Goal: Transaction & Acquisition: Obtain resource

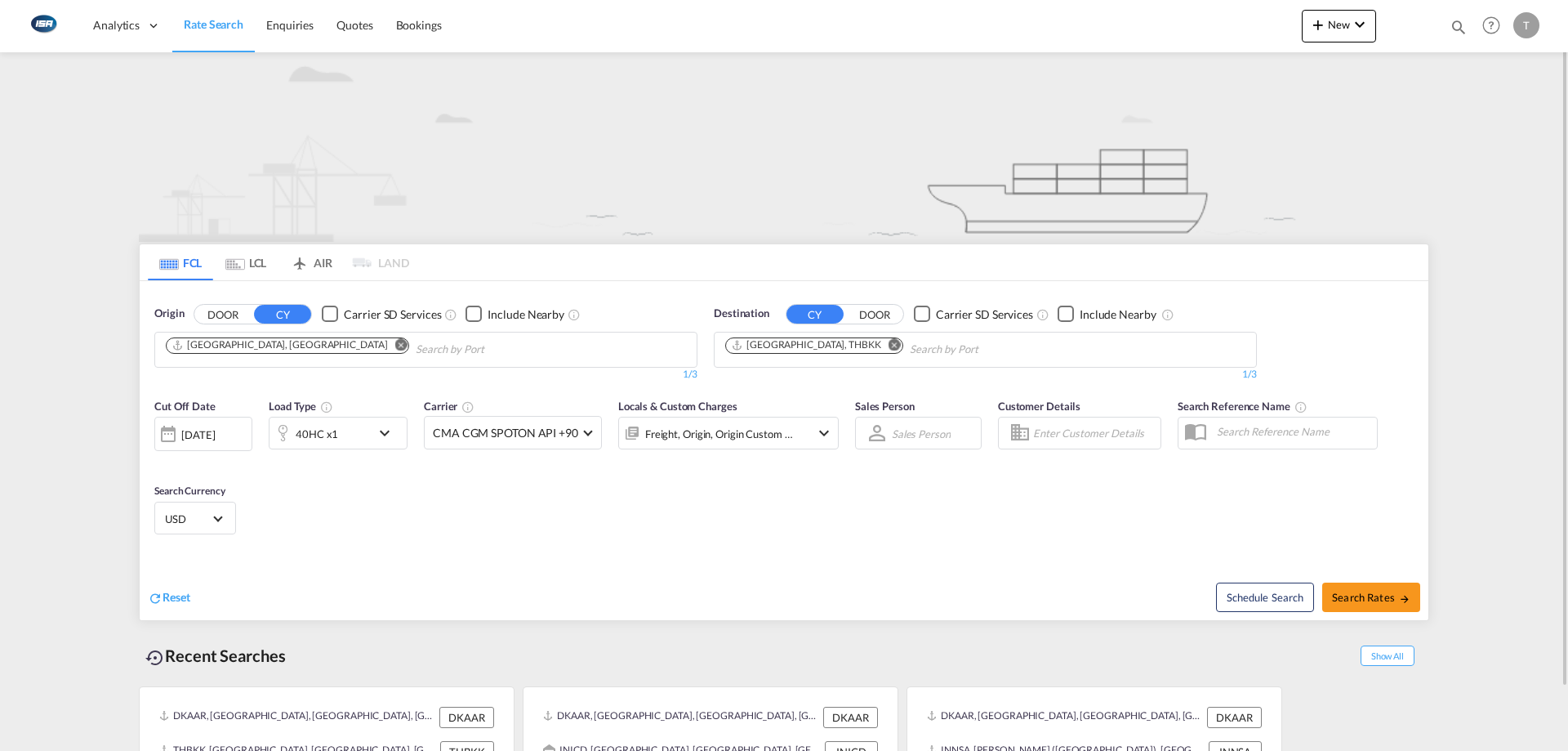
click at [384, 345] on button "Remove" at bounding box center [397, 346] width 25 height 16
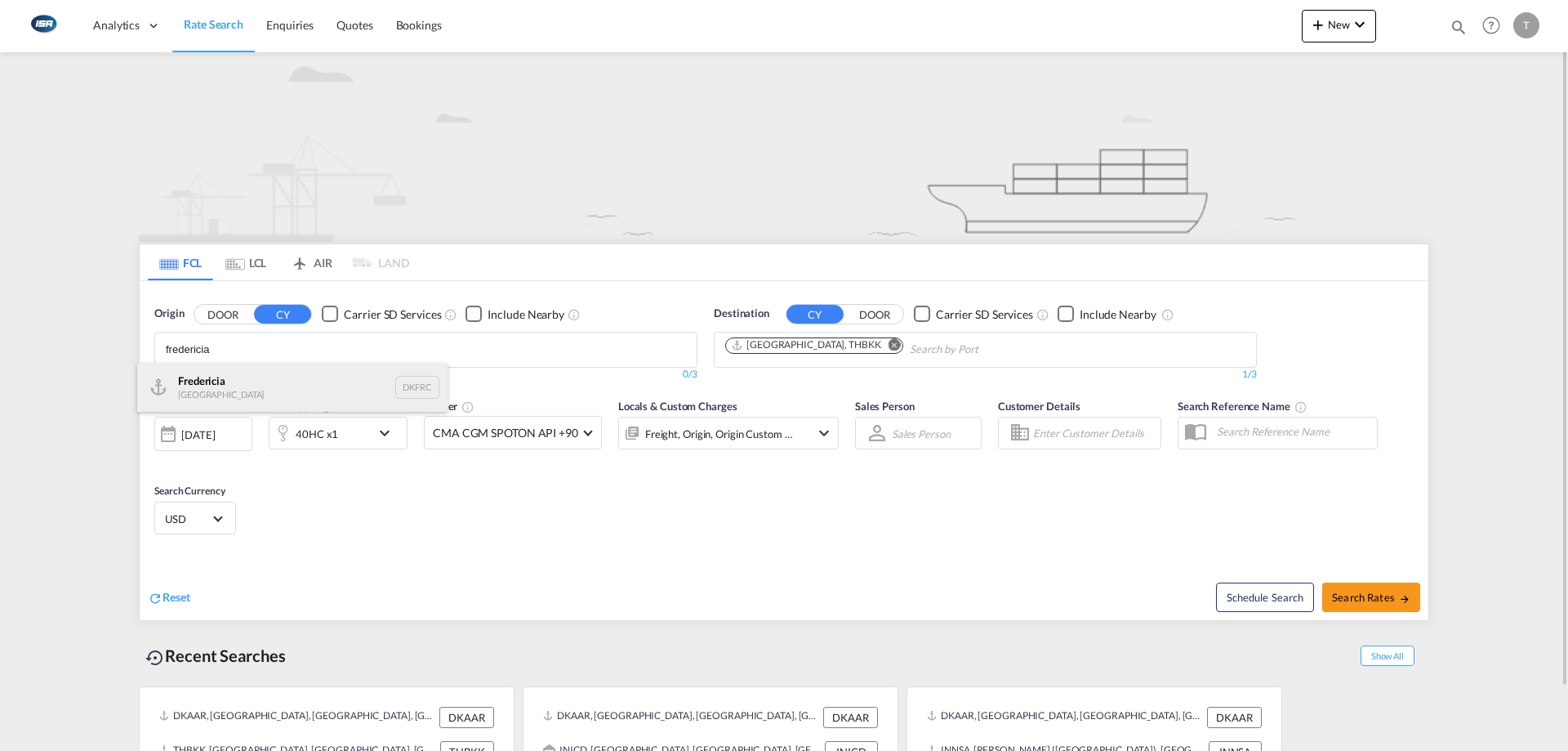
type input "fredericia"
click at [278, 385] on div "Fredericia [GEOGRAPHIC_DATA] DKFRC" at bounding box center [292, 387] width 311 height 49
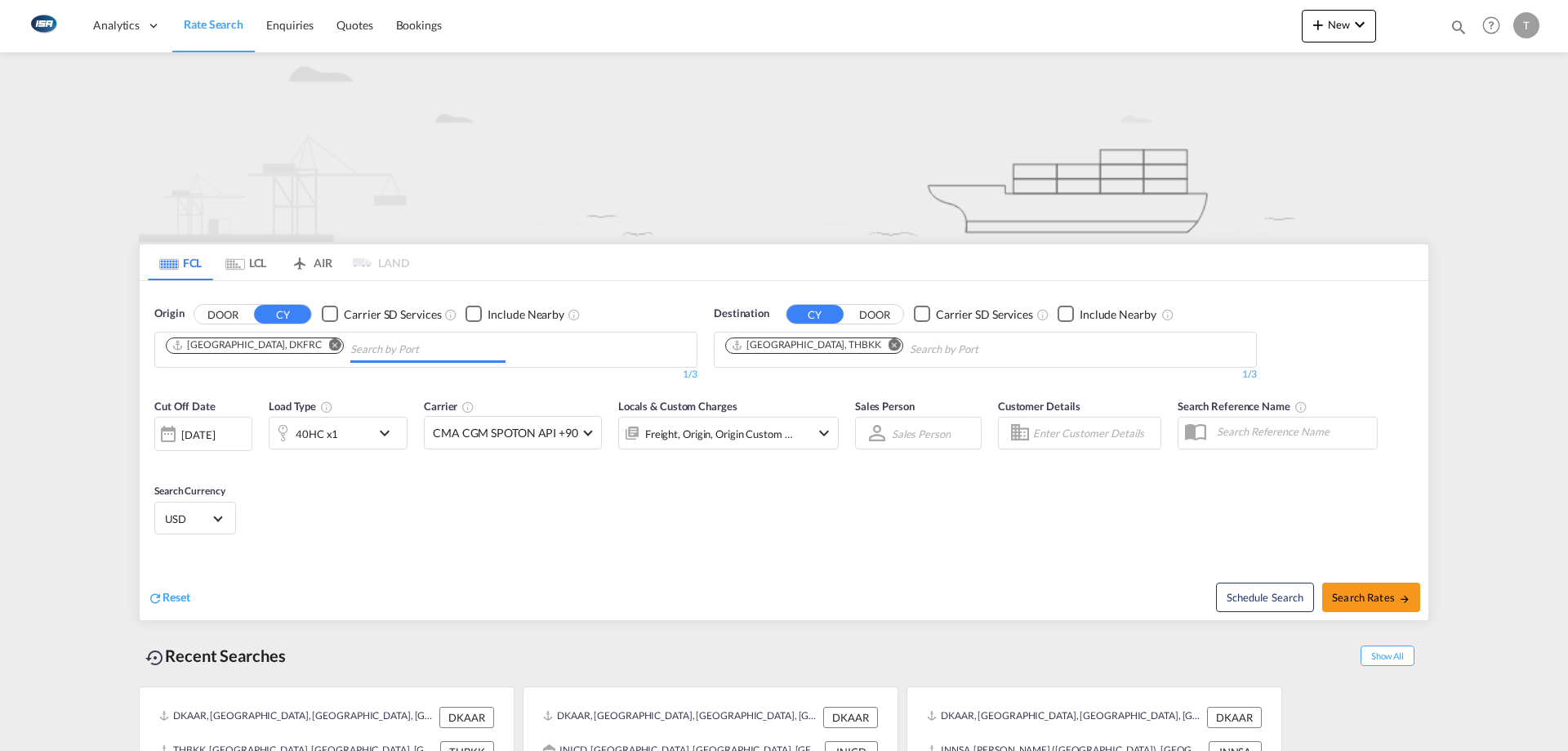
click at [889, 344] on md-icon "Remove" at bounding box center [894, 344] width 12 height 12
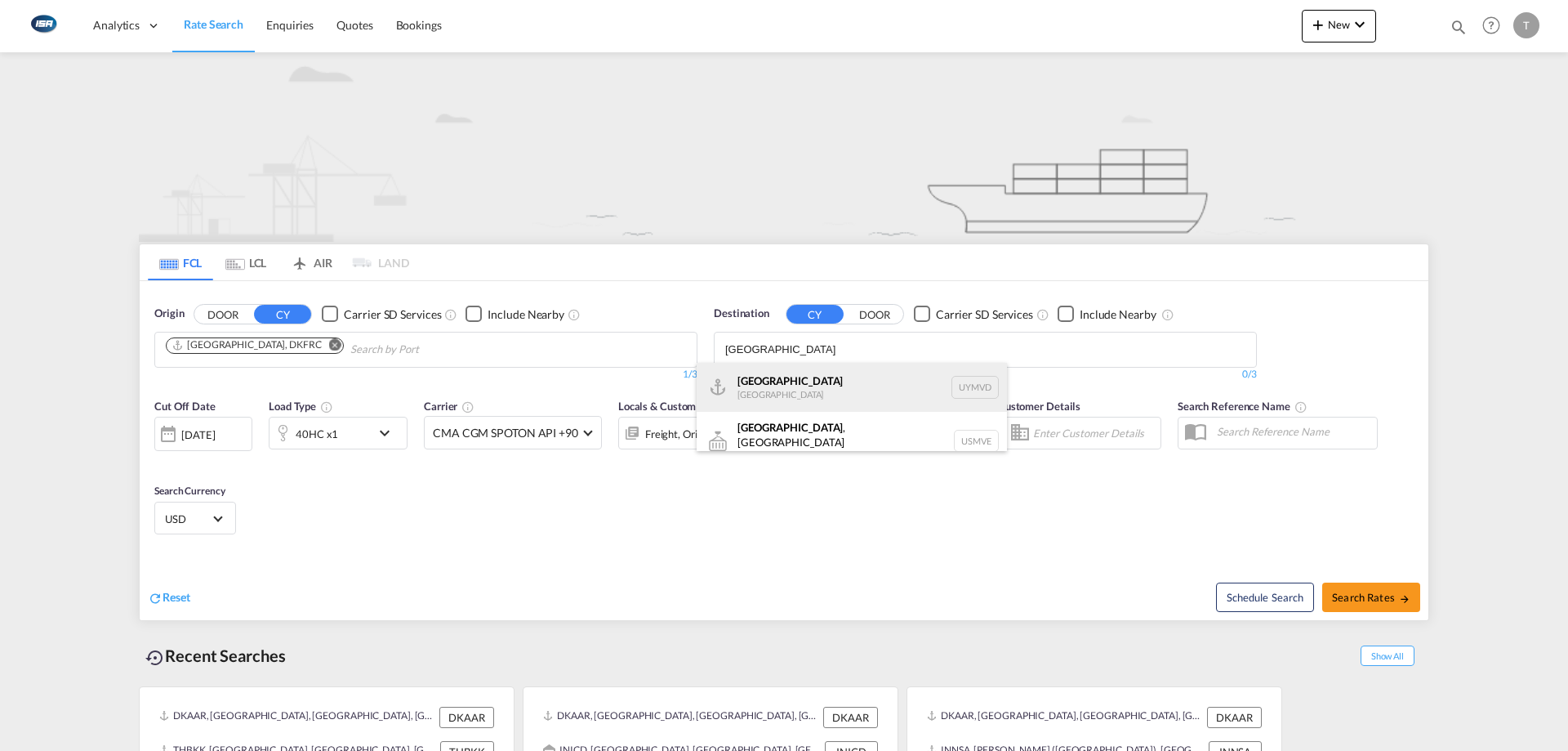
type input "[GEOGRAPHIC_DATA]"
click at [880, 385] on div "[GEOGRAPHIC_DATA] [GEOGRAPHIC_DATA] UYMVD" at bounding box center [851, 387] width 311 height 49
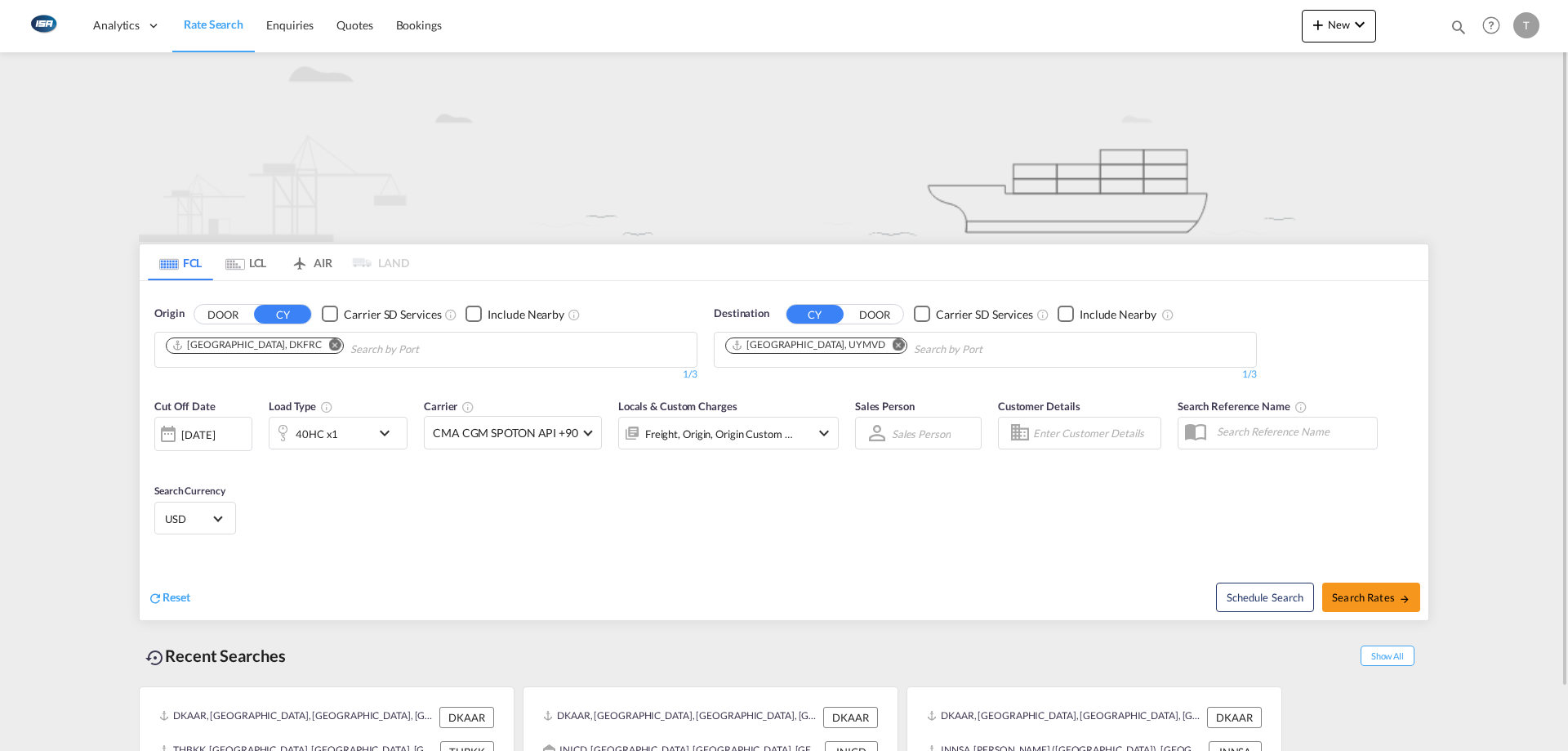
click at [177, 528] on md-select-value "USD" at bounding box center [195, 518] width 64 height 23
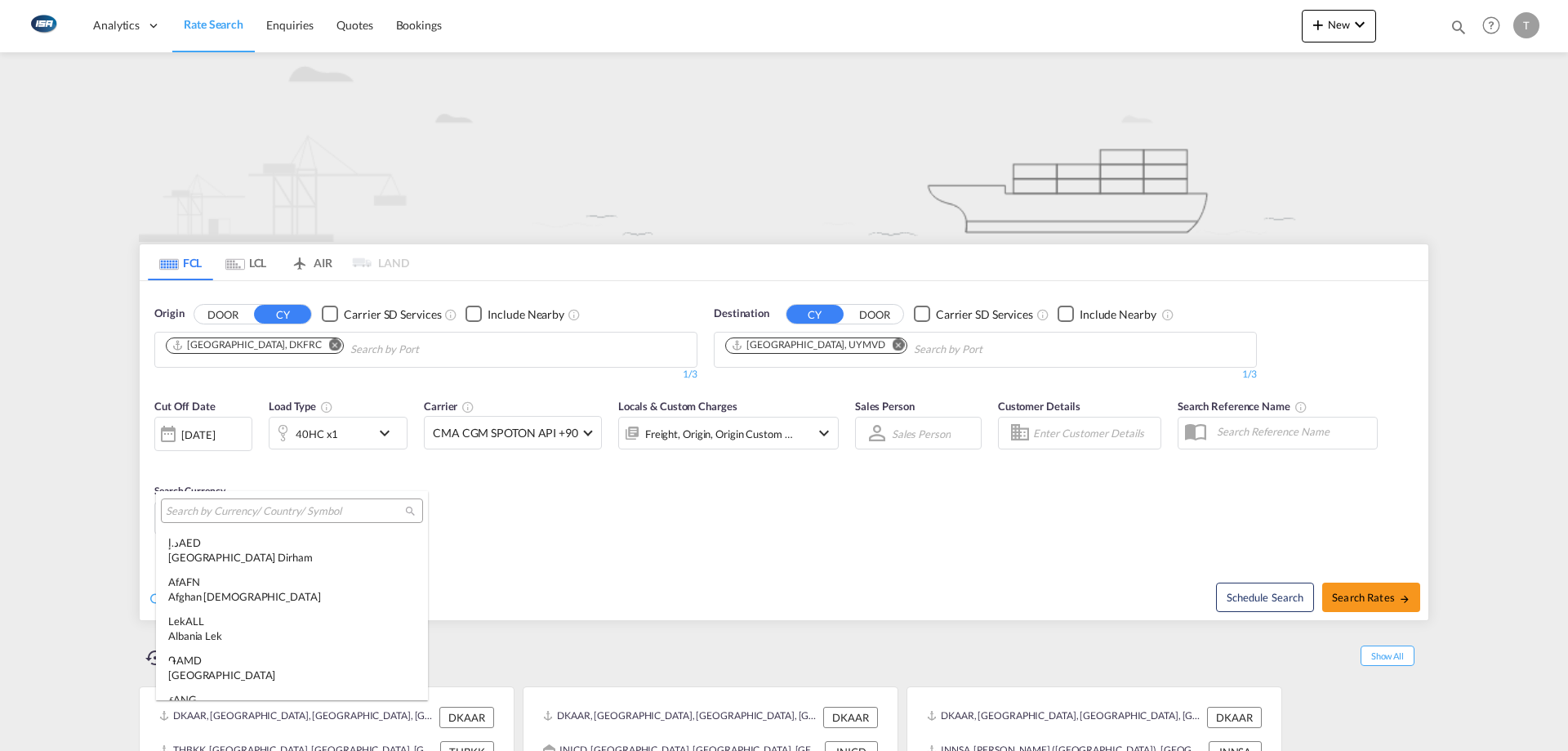
scroll to position [5639, 0]
click at [239, 507] on input "search" at bounding box center [286, 510] width 239 height 14
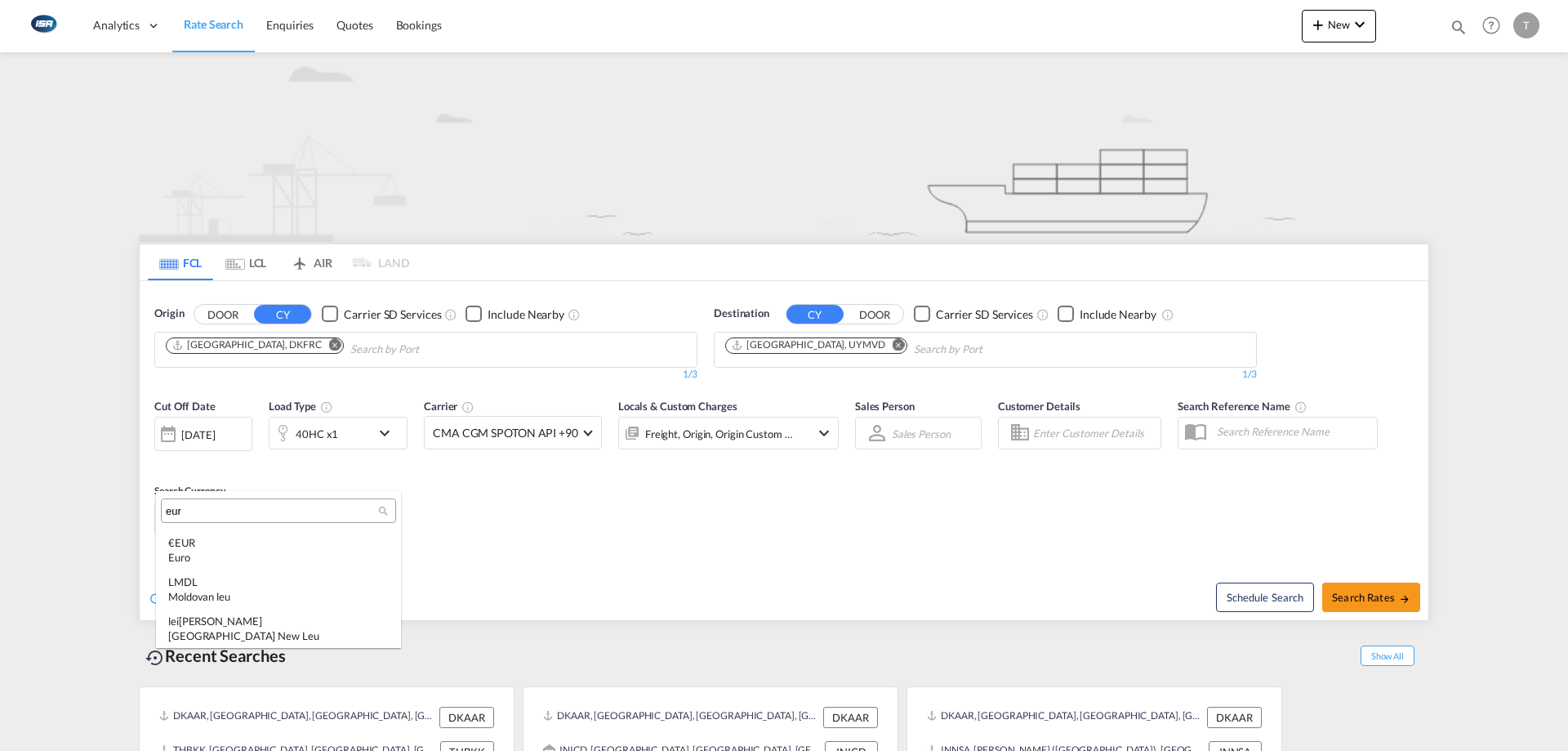
scroll to position [0, 0]
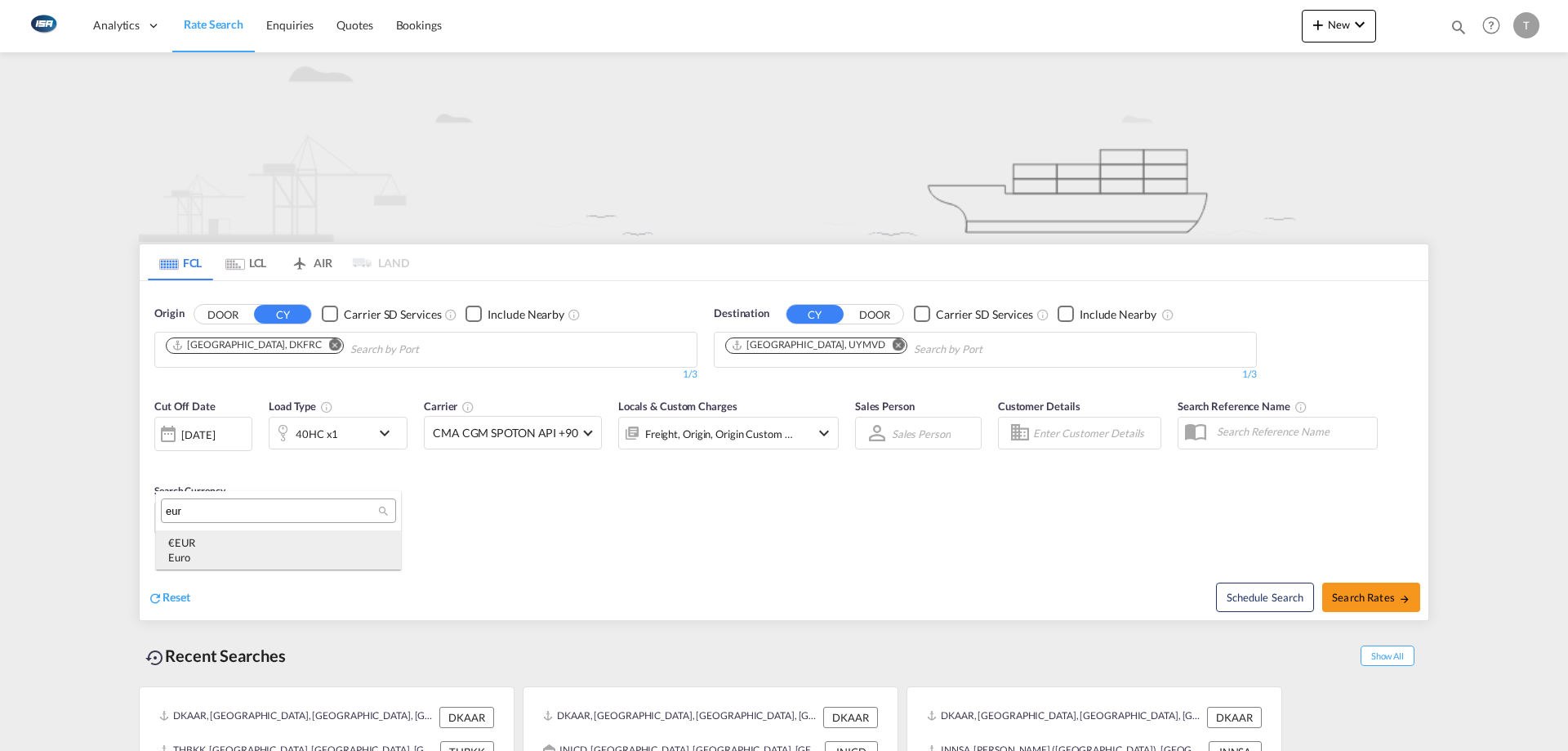
type input "eur"
click at [229, 554] on div "Euro" at bounding box center [278, 556] width 221 height 14
click at [1377, 605] on button "Search Rates" at bounding box center [1371, 597] width 98 height 30
type input "DKFRC to UYMVD / [DATE]"
